Goal: Find specific page/section: Find specific page/section

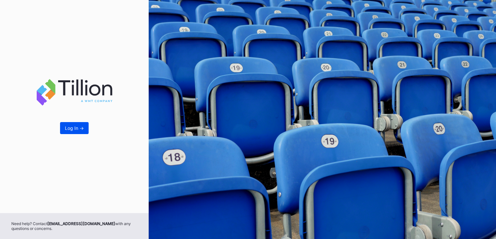
click at [77, 131] on button "Log In ->" at bounding box center [74, 128] width 29 height 12
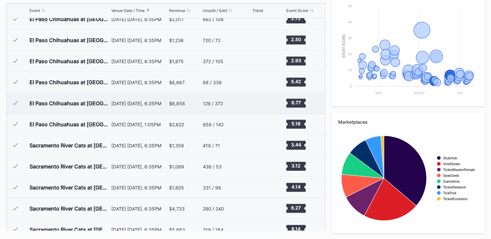
scroll to position [1390, 0]
